Goal: Register for event/course

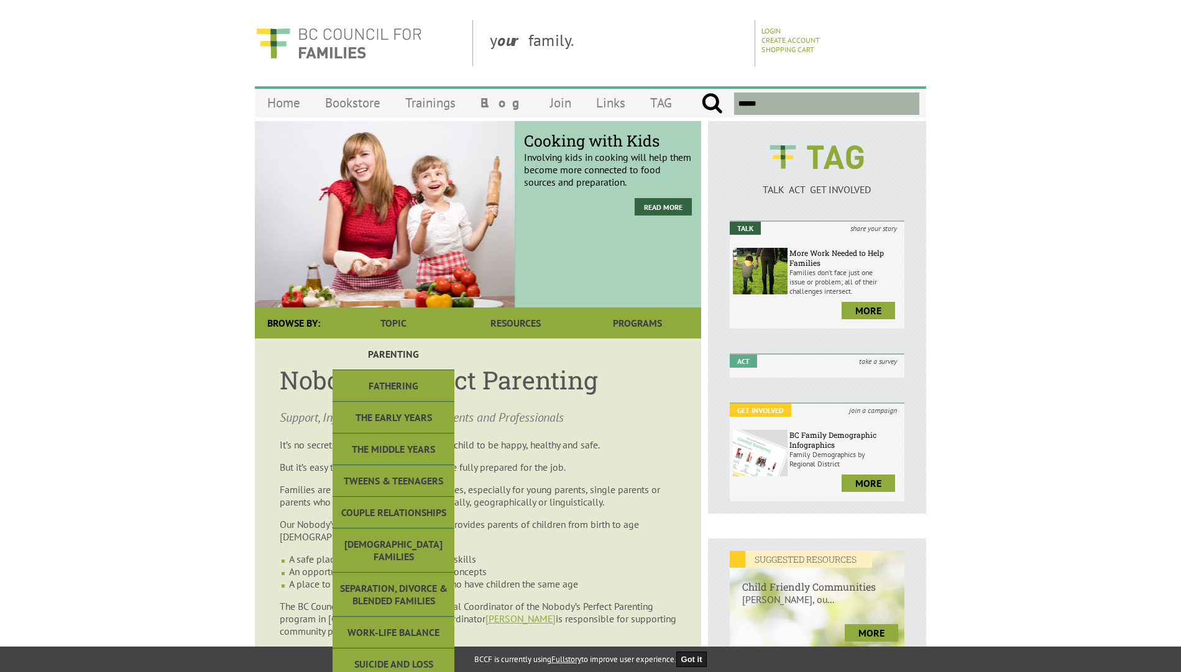
click at [401, 355] on link "Parenting" at bounding box center [393, 355] width 122 height 32
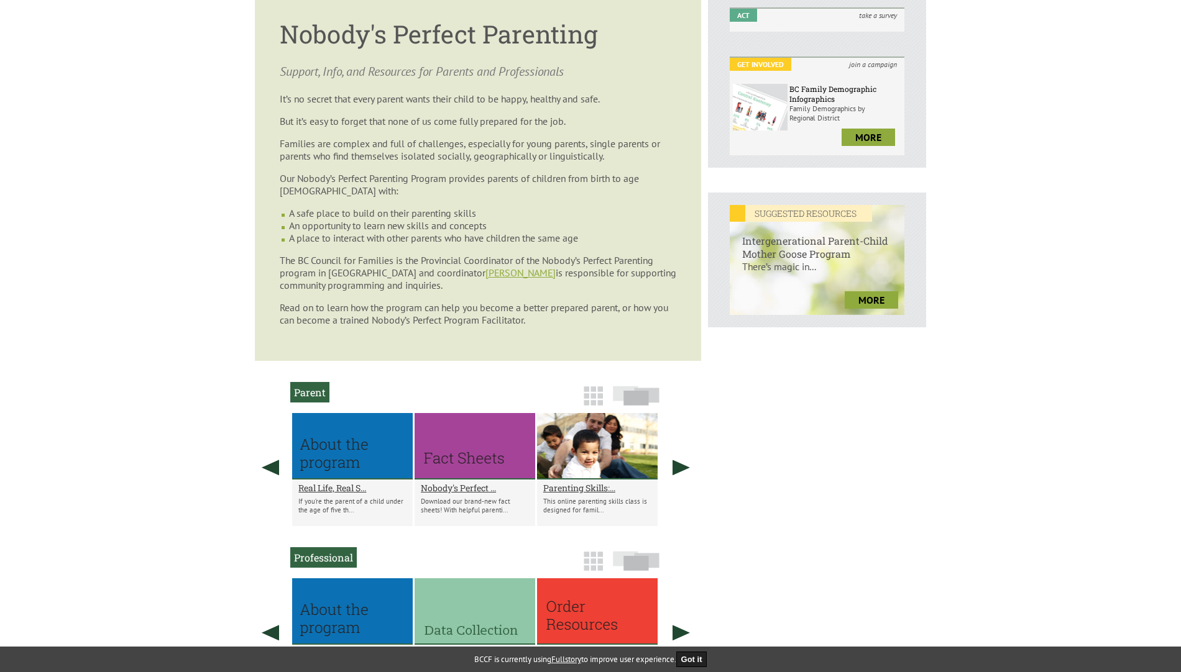
scroll to position [283, 0]
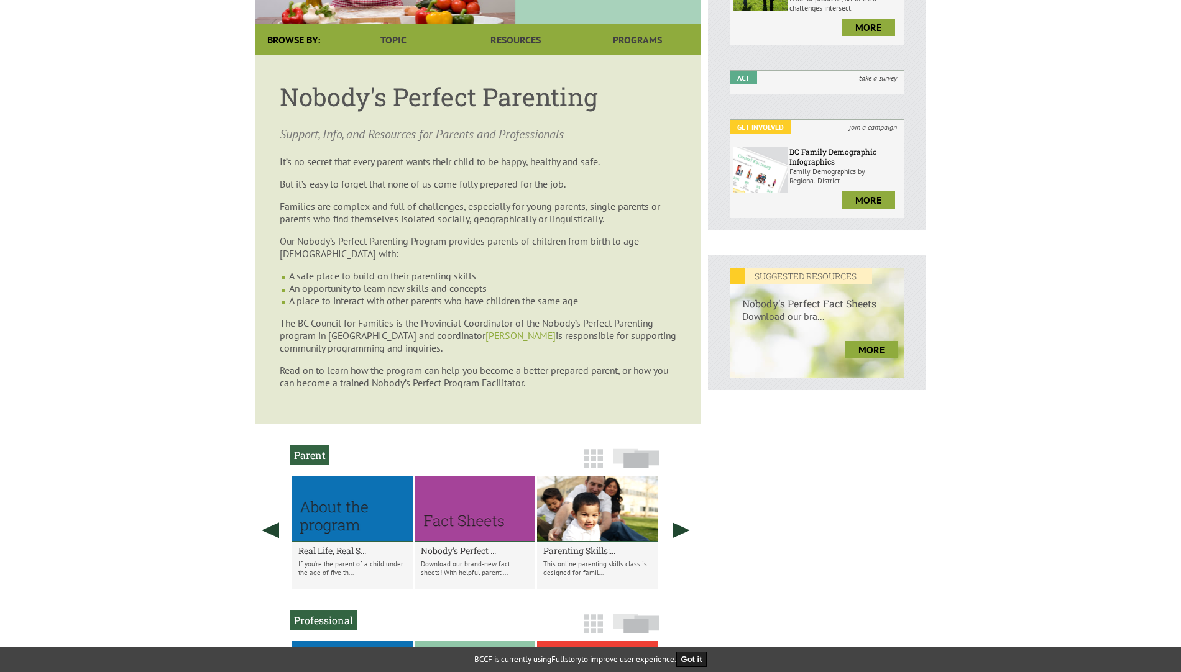
click at [497, 337] on link "[PERSON_NAME]" at bounding box center [520, 335] width 70 height 12
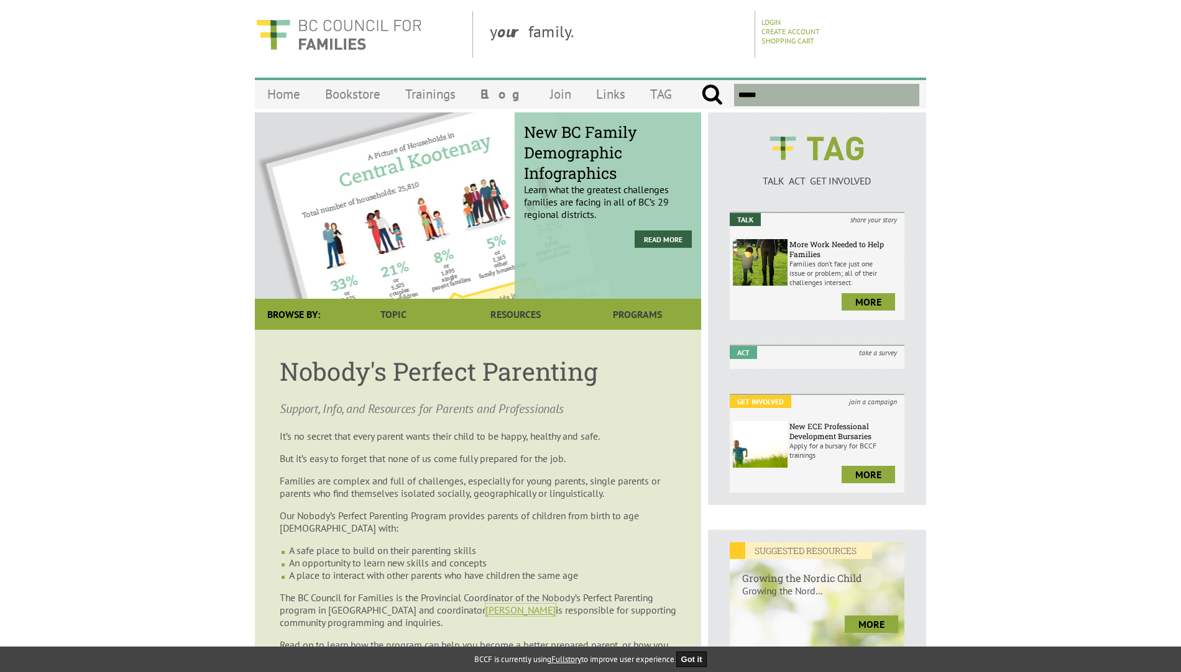
scroll to position [0, 0]
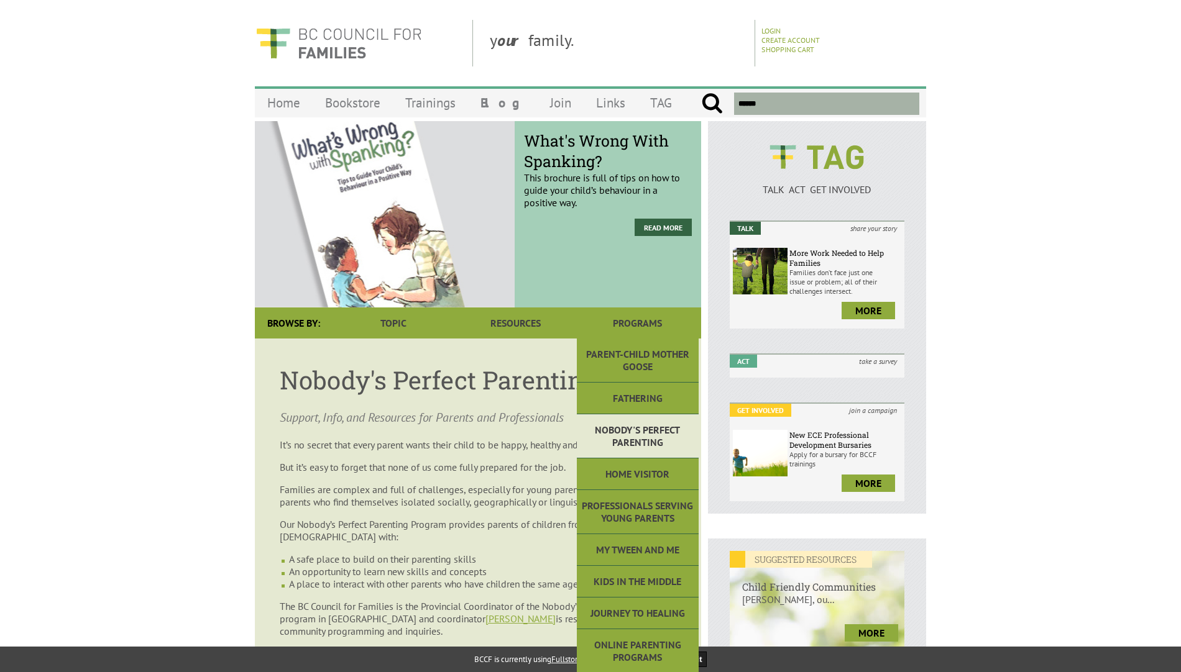
click at [643, 436] on link "Nobody's Perfect Parenting" at bounding box center [638, 436] width 122 height 44
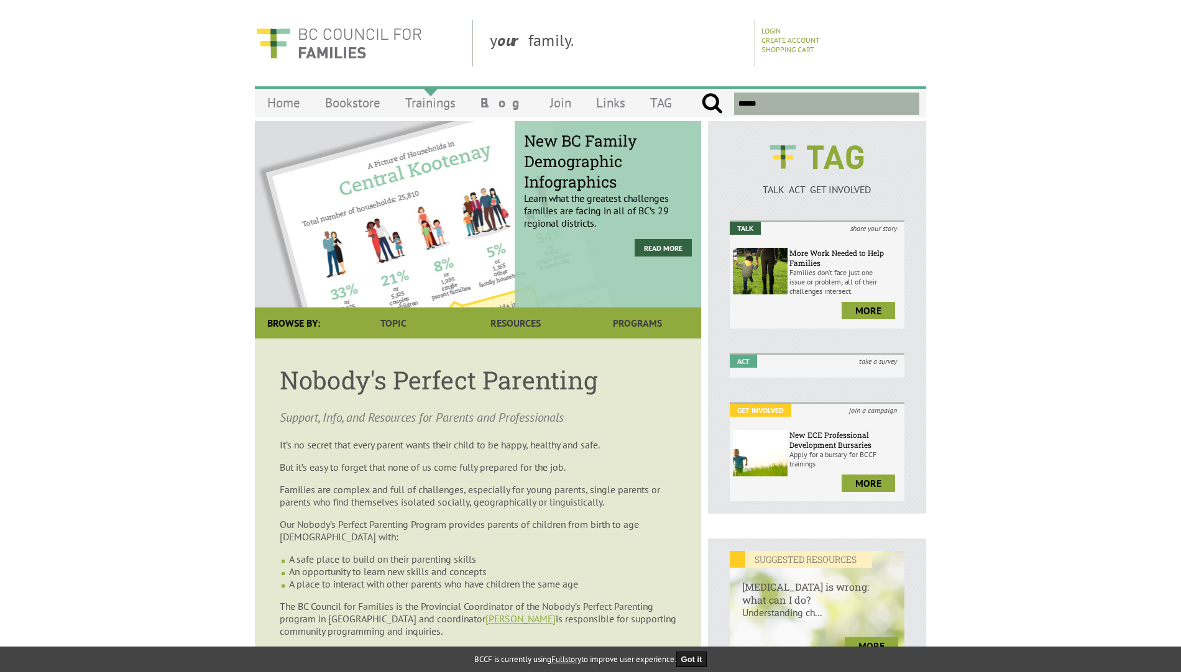
click at [424, 107] on link "Trainings" at bounding box center [430, 102] width 75 height 29
